Goal: Transaction & Acquisition: Purchase product/service

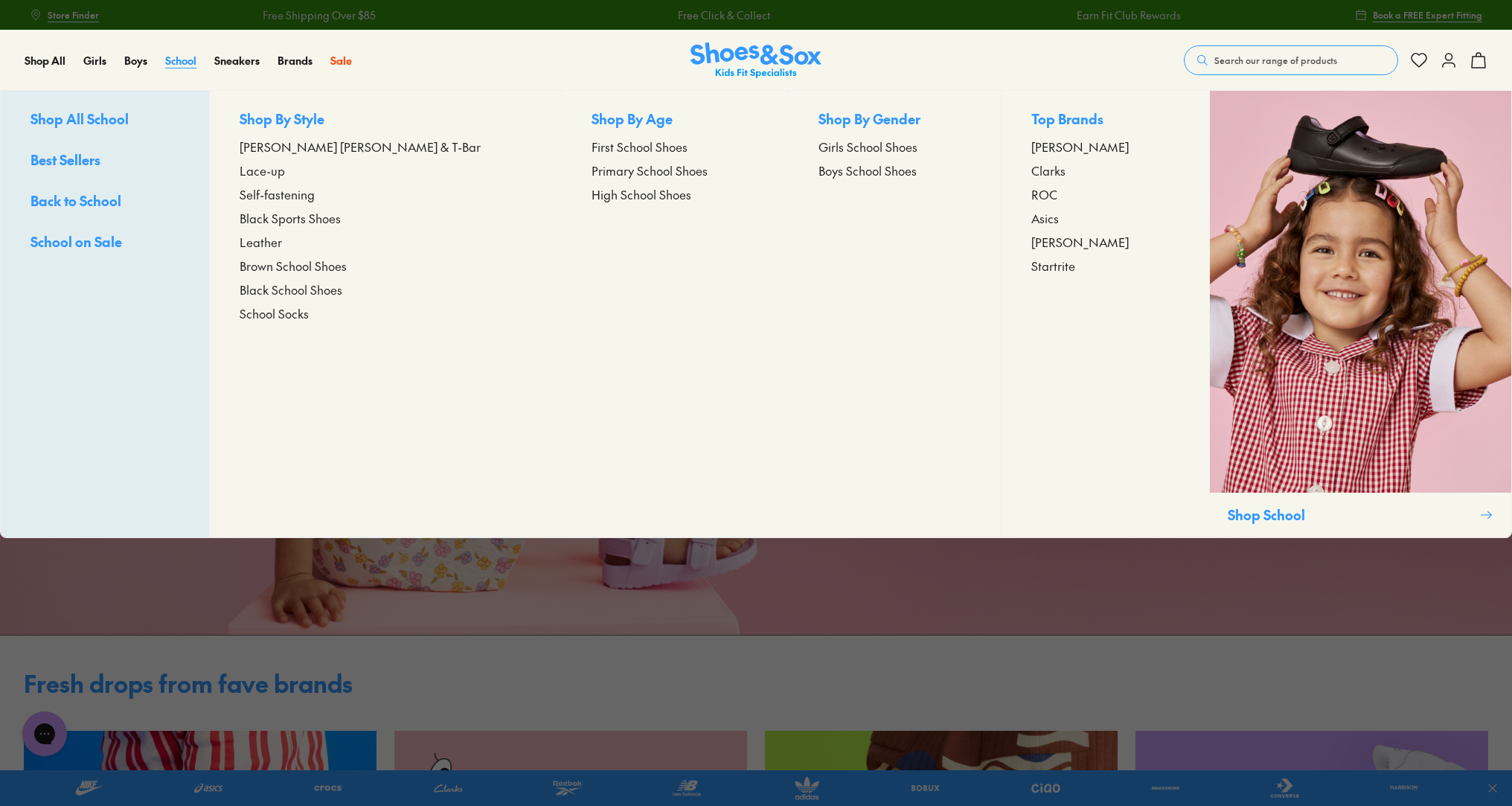
click at [177, 54] on span "School" at bounding box center [181, 59] width 31 height 15
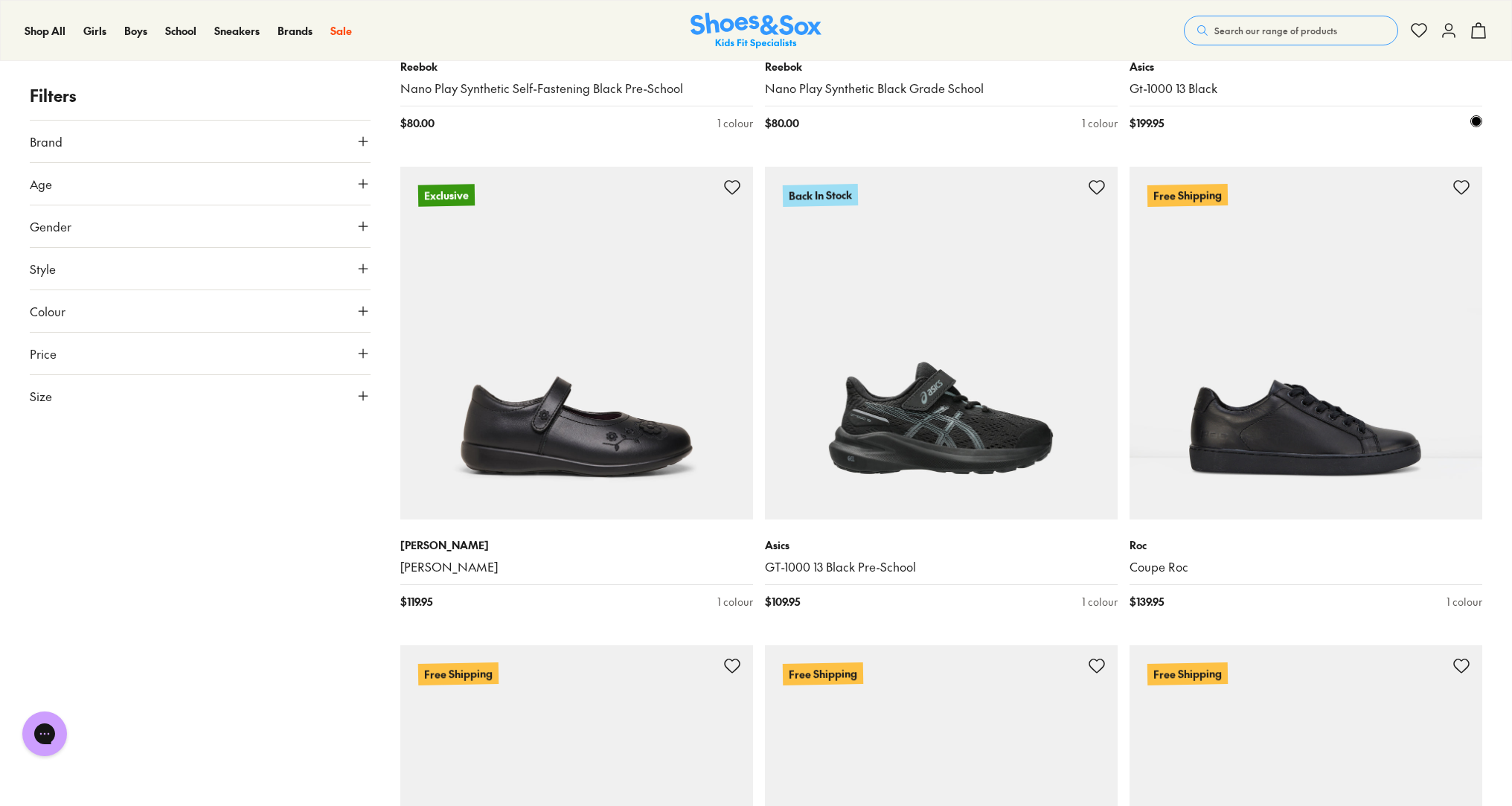
scroll to position [3973, 0]
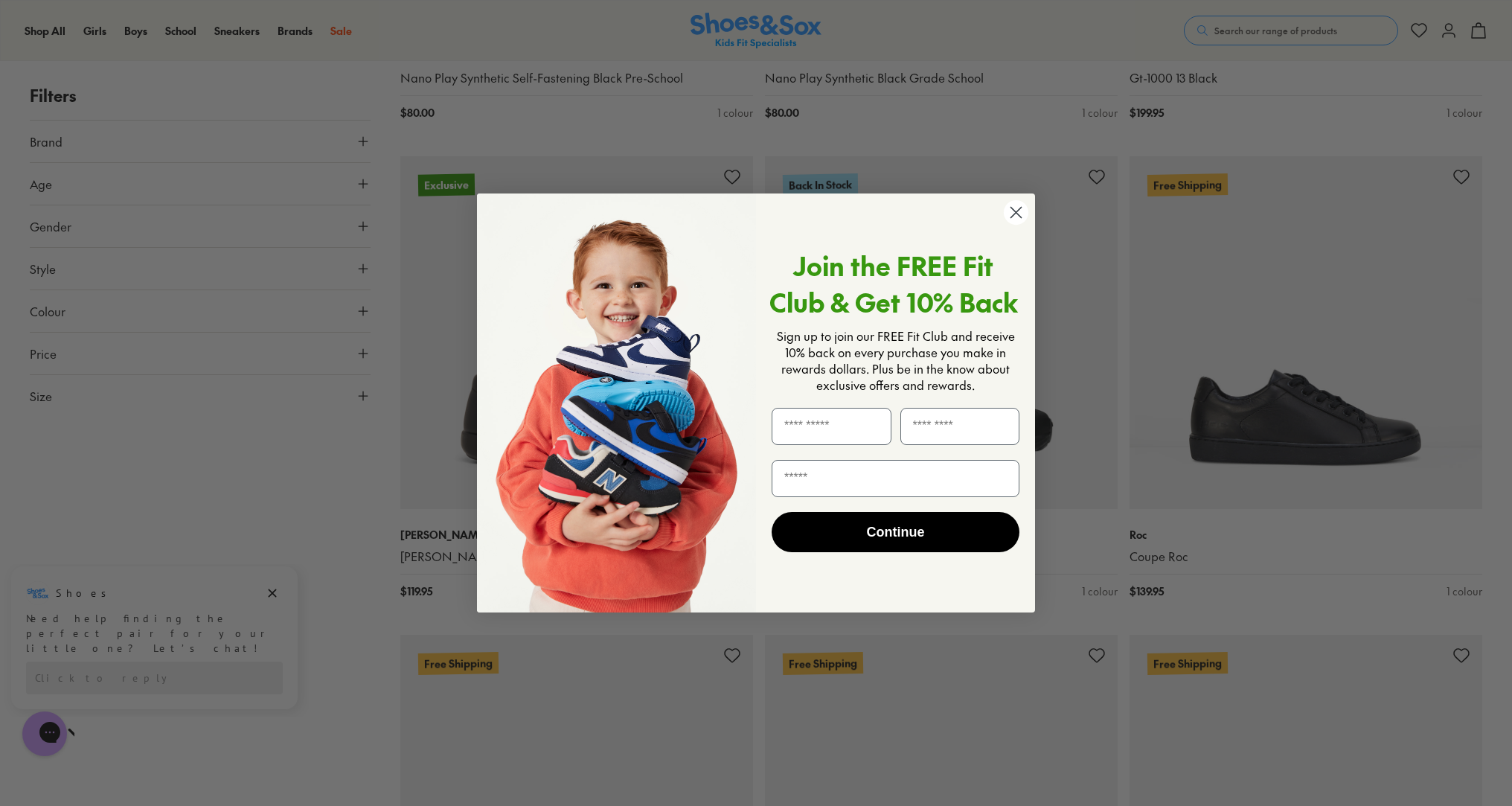
click at [1017, 217] on circle "Close dialog" at bounding box center [1016, 212] width 24 height 24
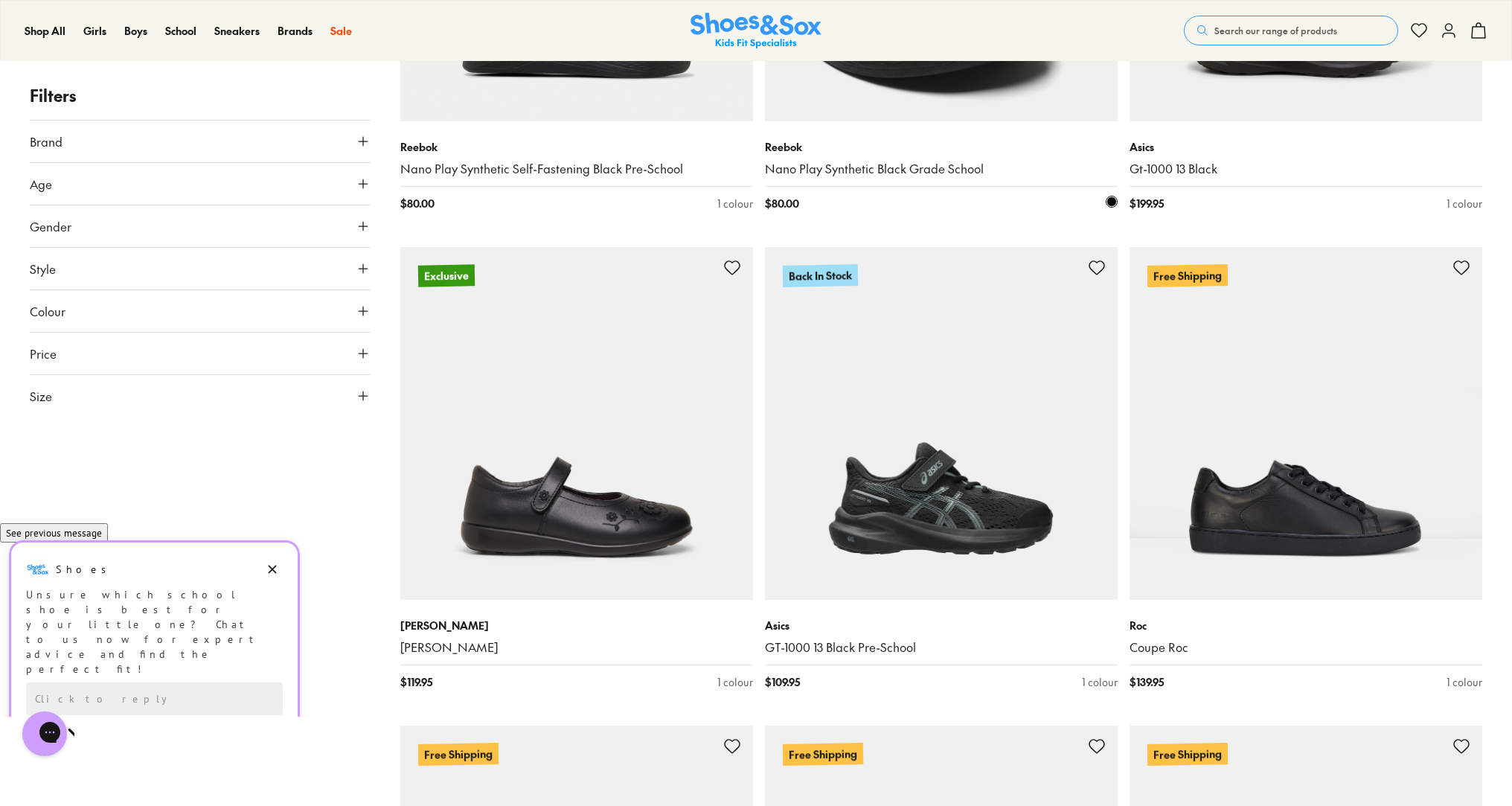
scroll to position [3882, 0]
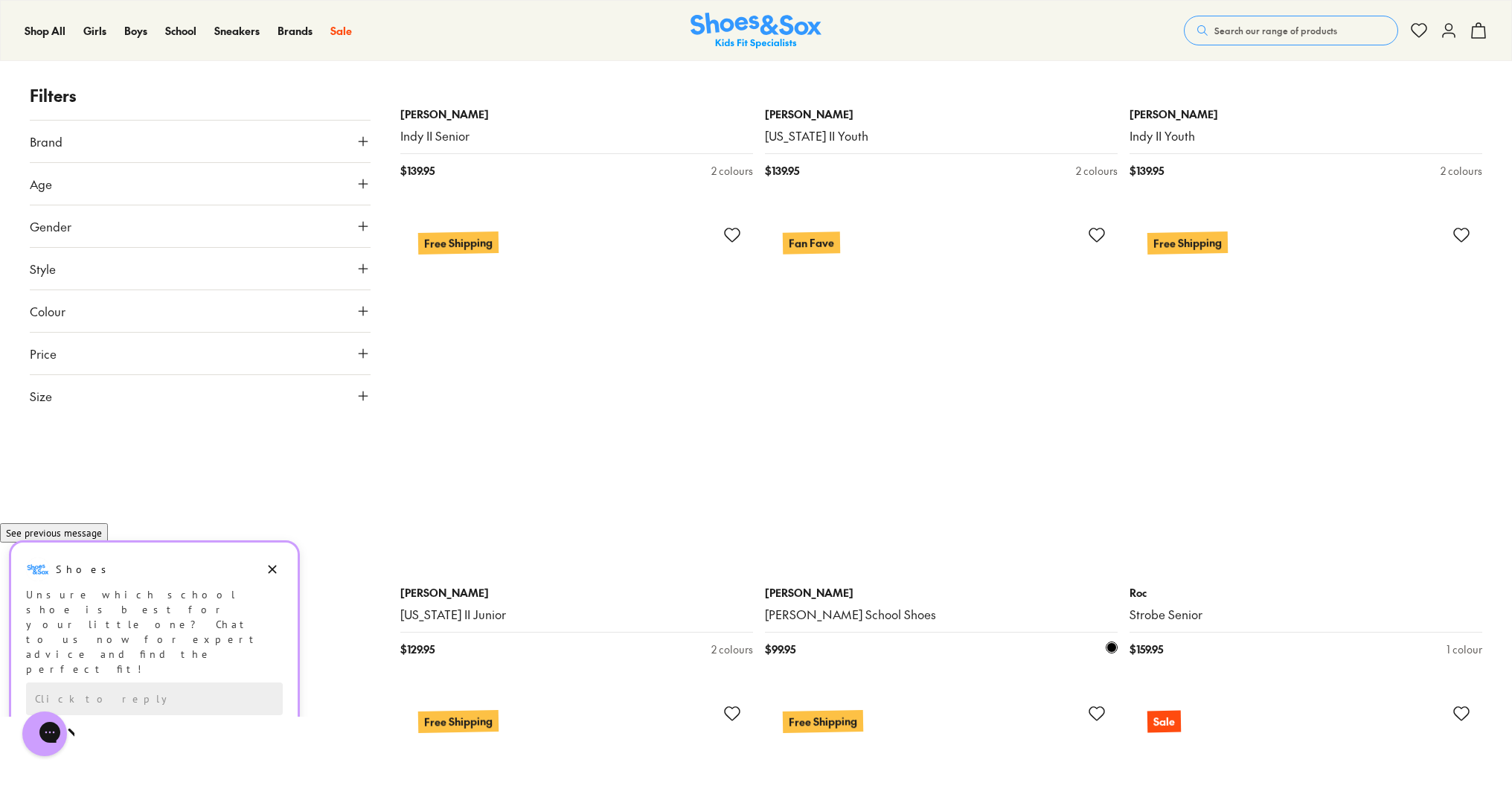
scroll to position [8222, 0]
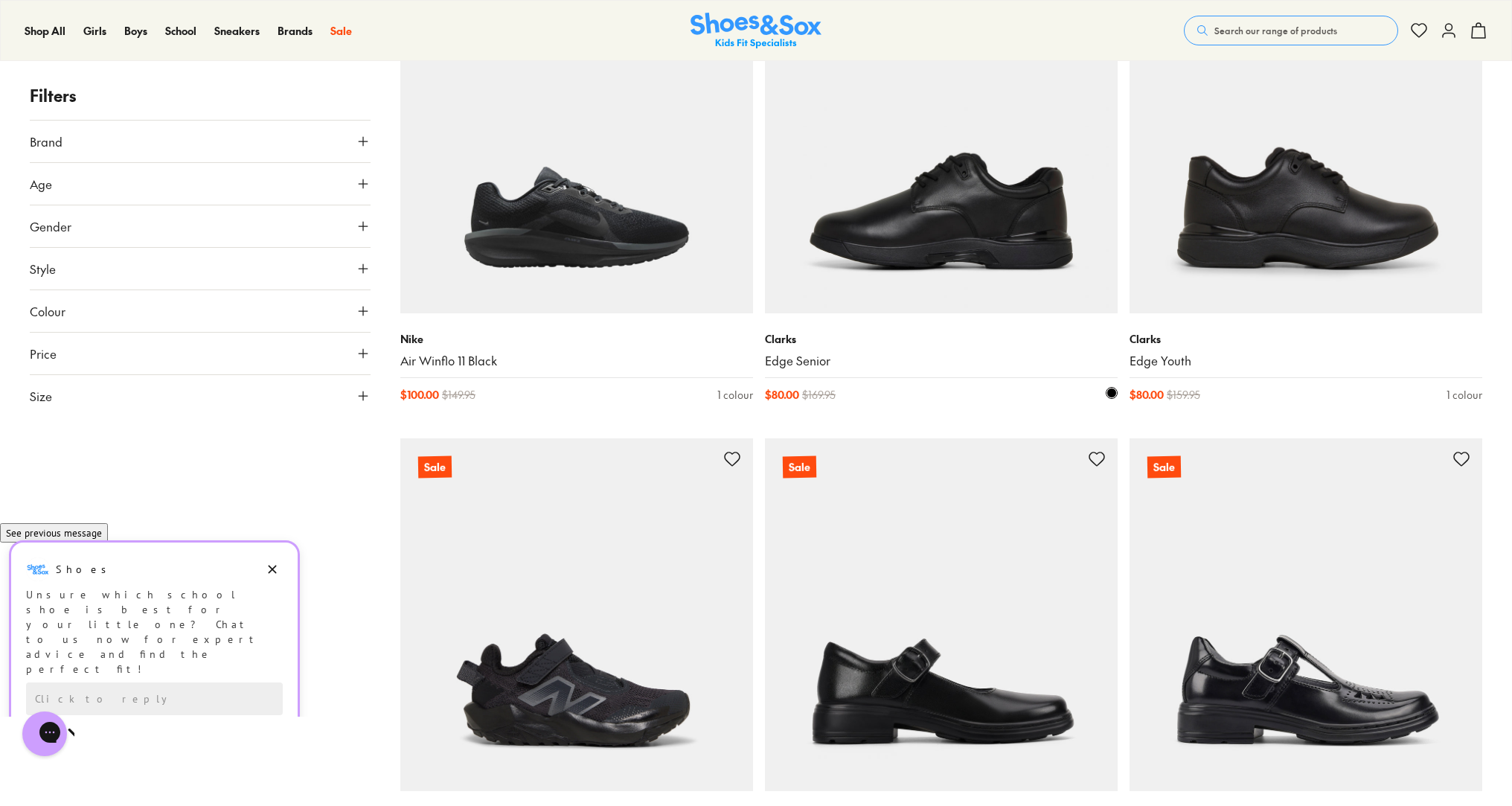
scroll to position [9321, 0]
